Goal: Find specific page/section: Find specific page/section

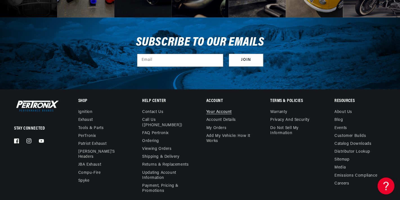
scroll to position [0, 349]
click at [339, 181] on link "Careers" at bounding box center [341, 184] width 15 height 8
